Goal: Information Seeking & Learning: Learn about a topic

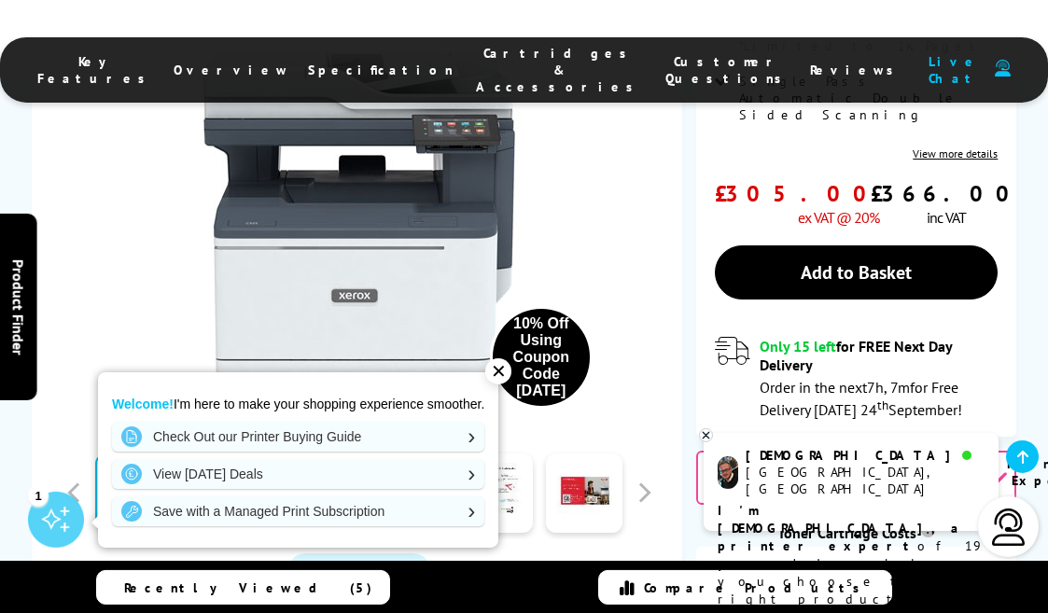
scroll to position [890, 0]
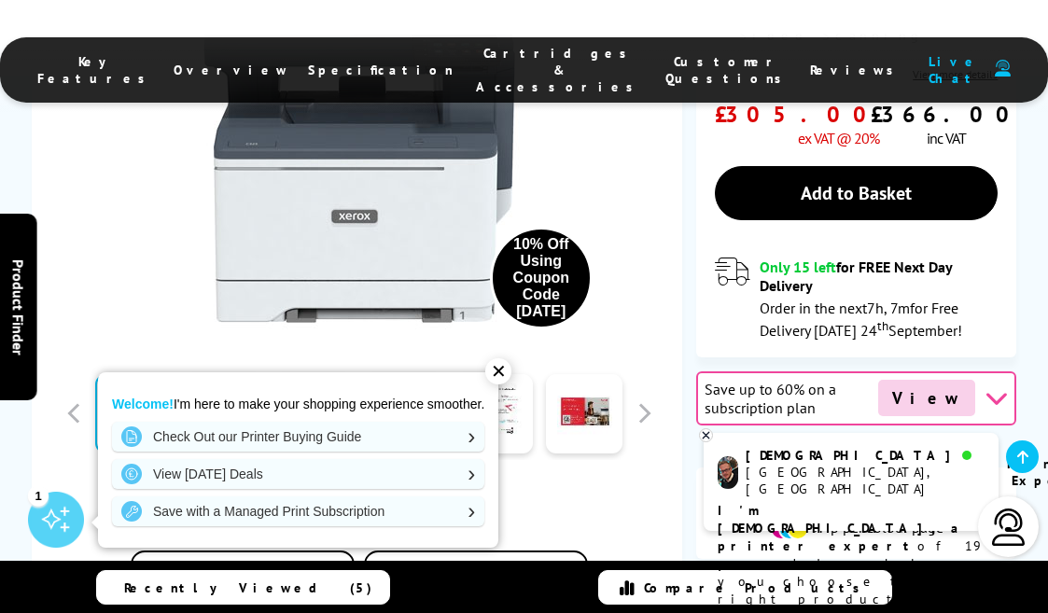
click at [498, 367] on div "✕" at bounding box center [498, 371] width 26 height 26
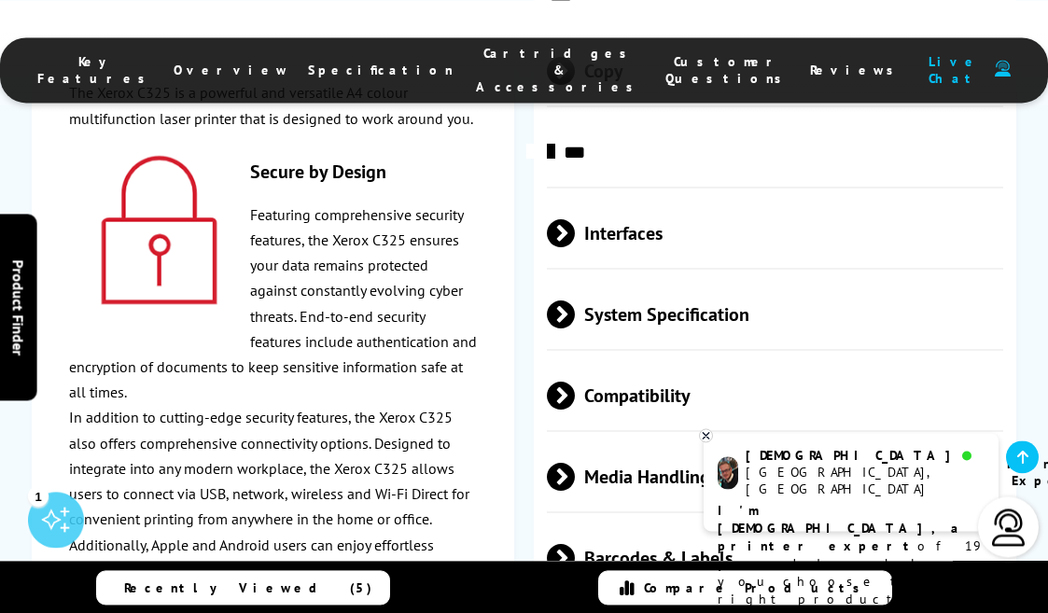
scroll to position [5554, 0]
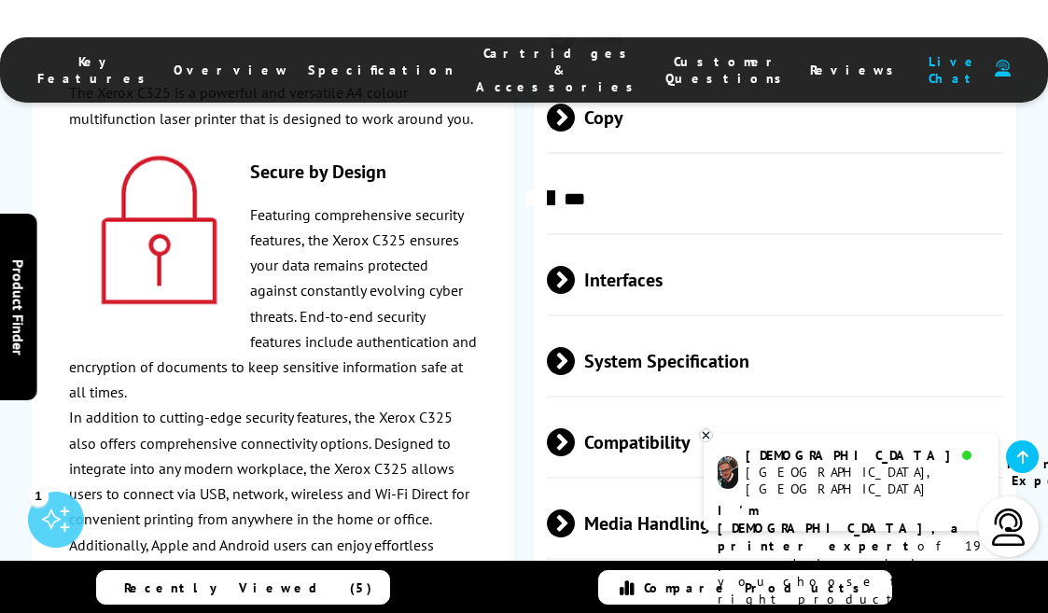
click at [670, 326] on span "System Specification" at bounding box center [775, 361] width 456 height 70
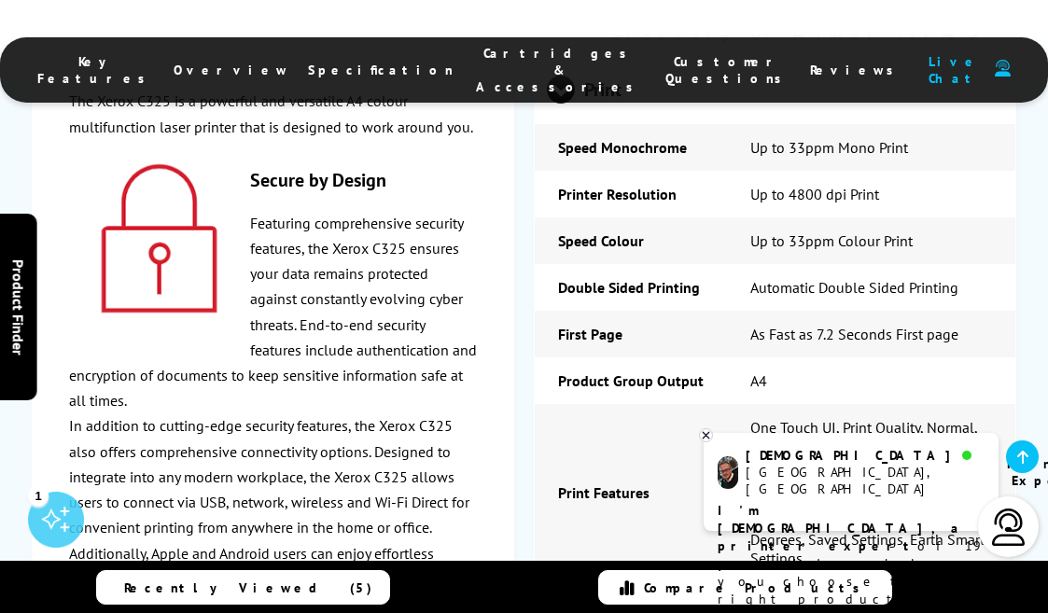
scroll to position [4444, 0]
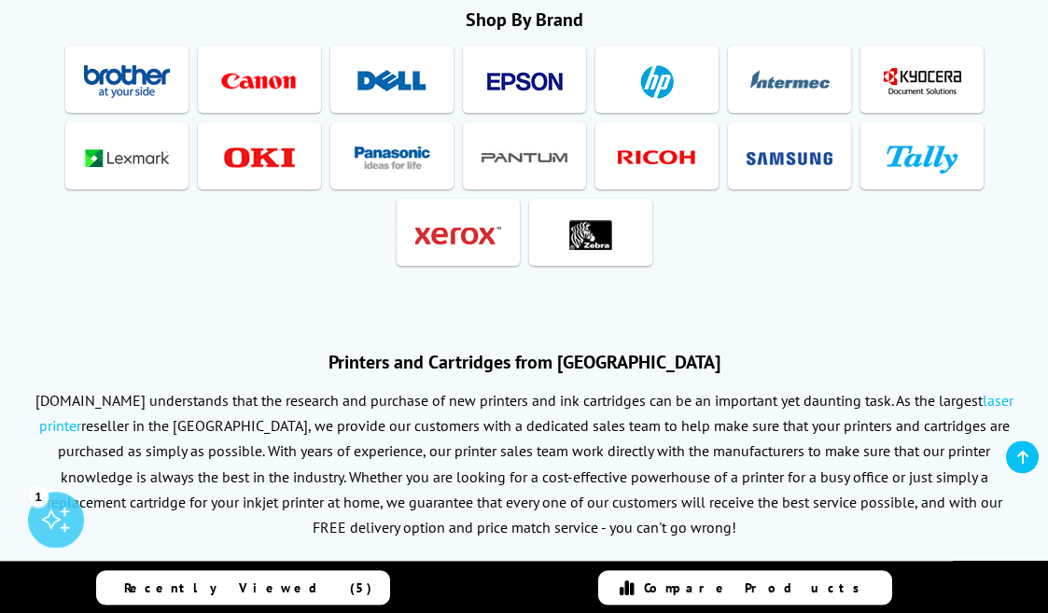
scroll to position [5330, 0]
